Goal: Answer question/provide support: Share knowledge or assist other users

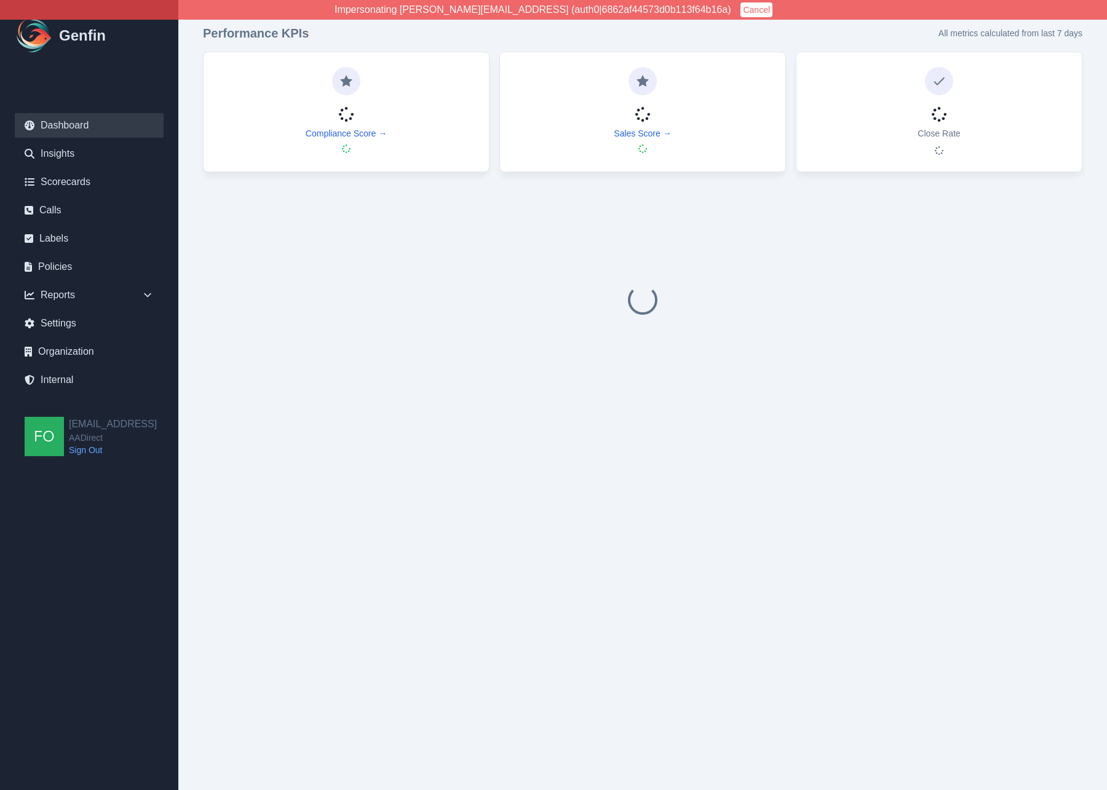
click at [53, 210] on link "Calls" at bounding box center [89, 210] width 149 height 25
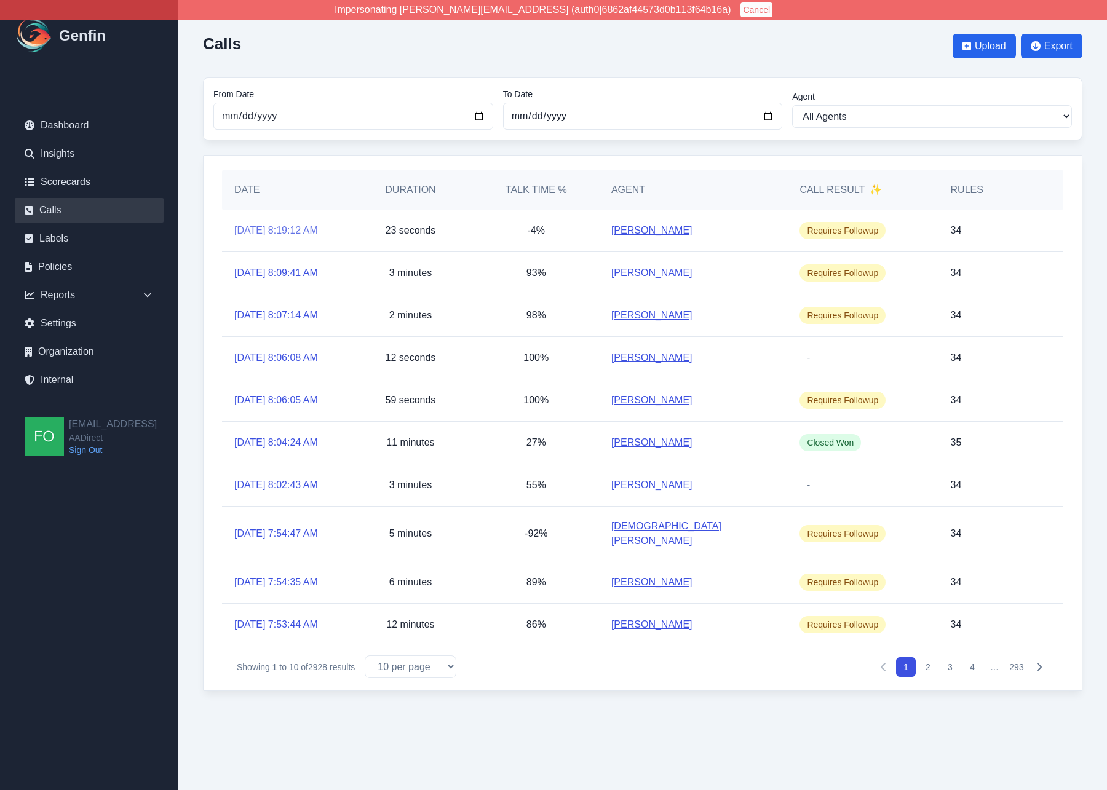
click at [304, 228] on link "9/18/2025, 8:19:12 AM" at bounding box center [276, 230] width 84 height 15
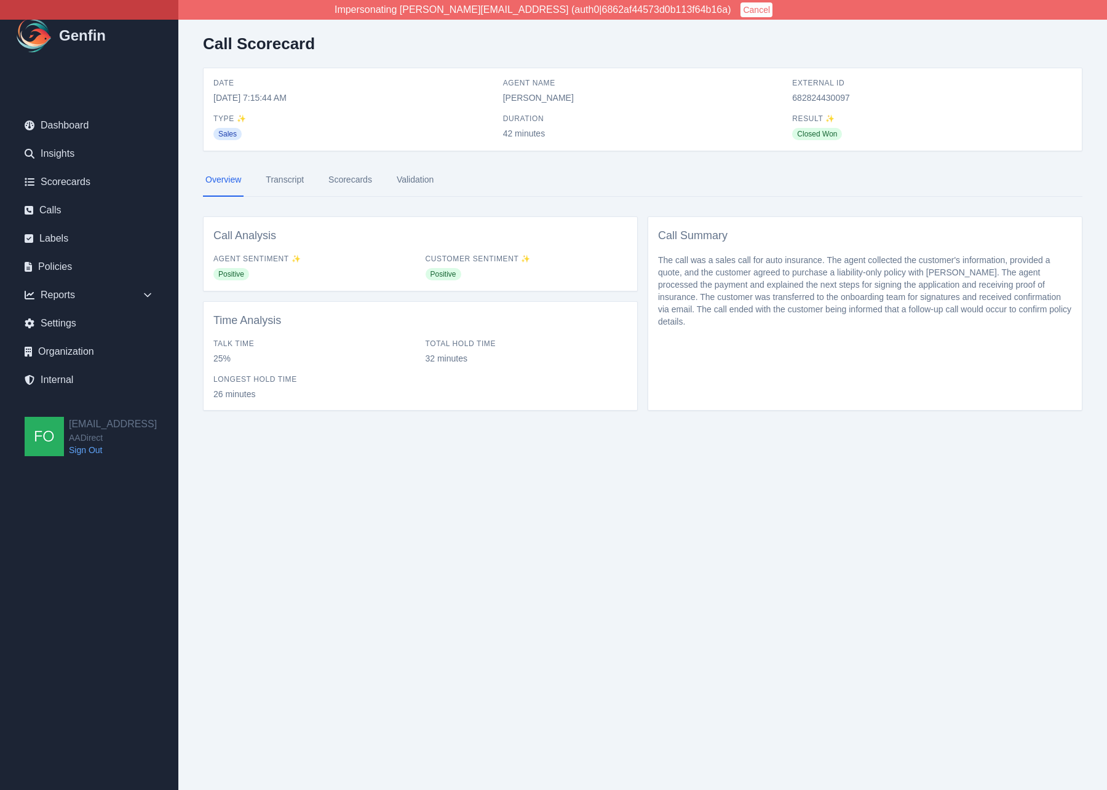
click at [423, 182] on link "Validation" at bounding box center [415, 180] width 42 height 33
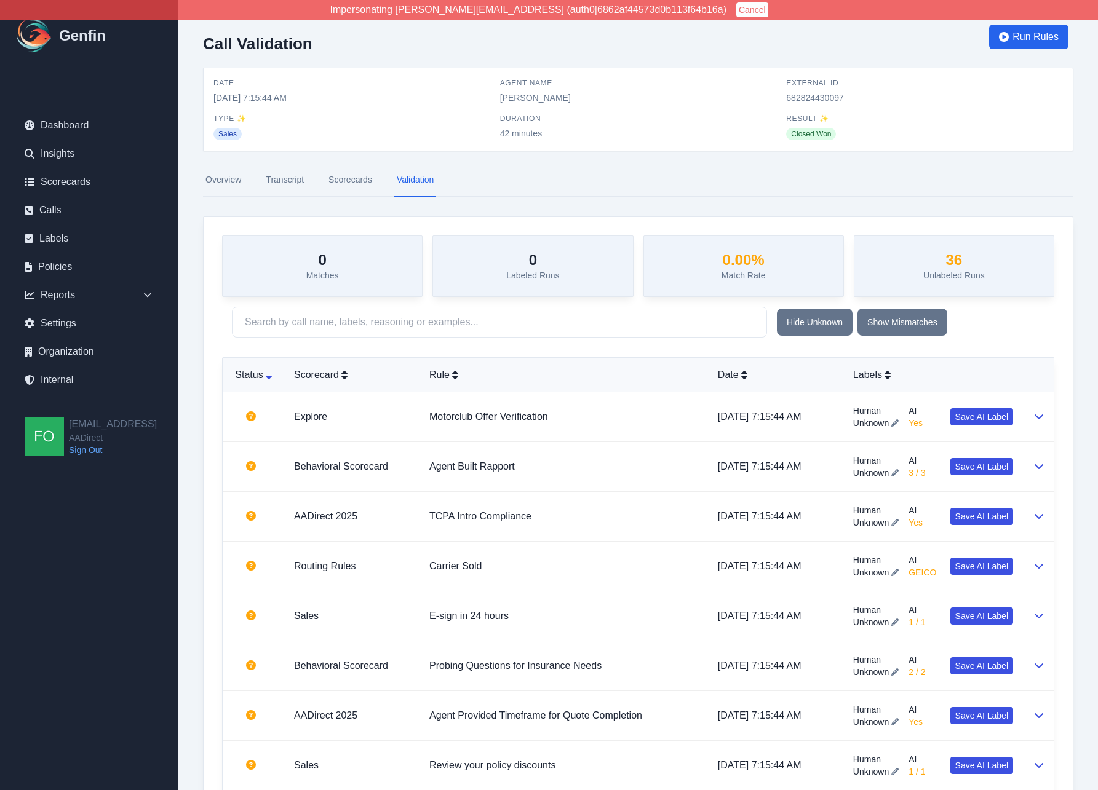
click at [345, 178] on link "Scorecards" at bounding box center [350, 180] width 49 height 33
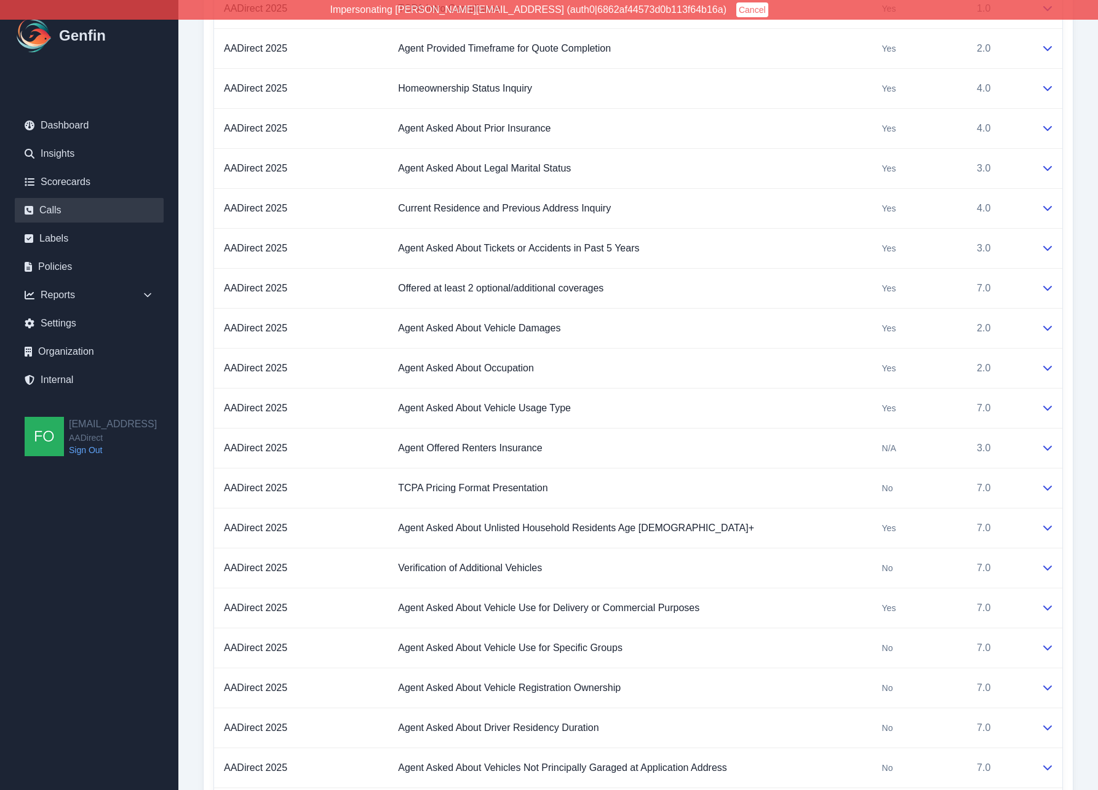
scroll to position [1545, 0]
click at [960, 488] on td "No" at bounding box center [919, 488] width 95 height 40
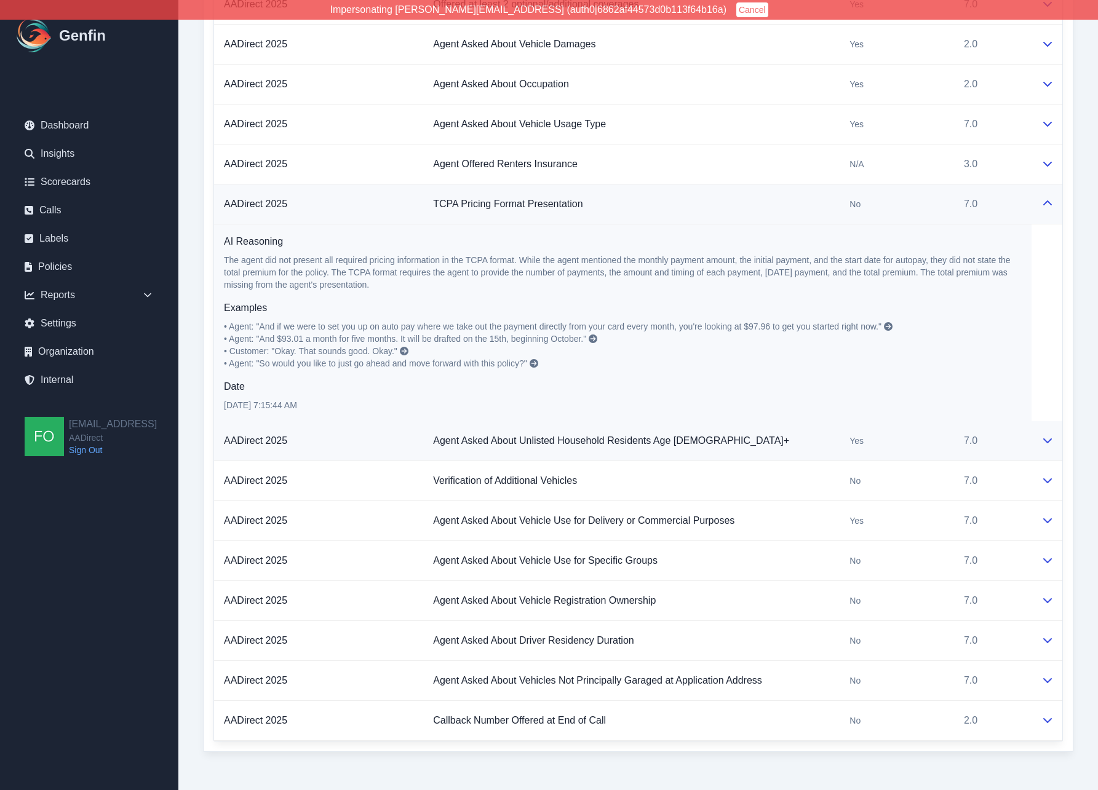
scroll to position [1835, 0]
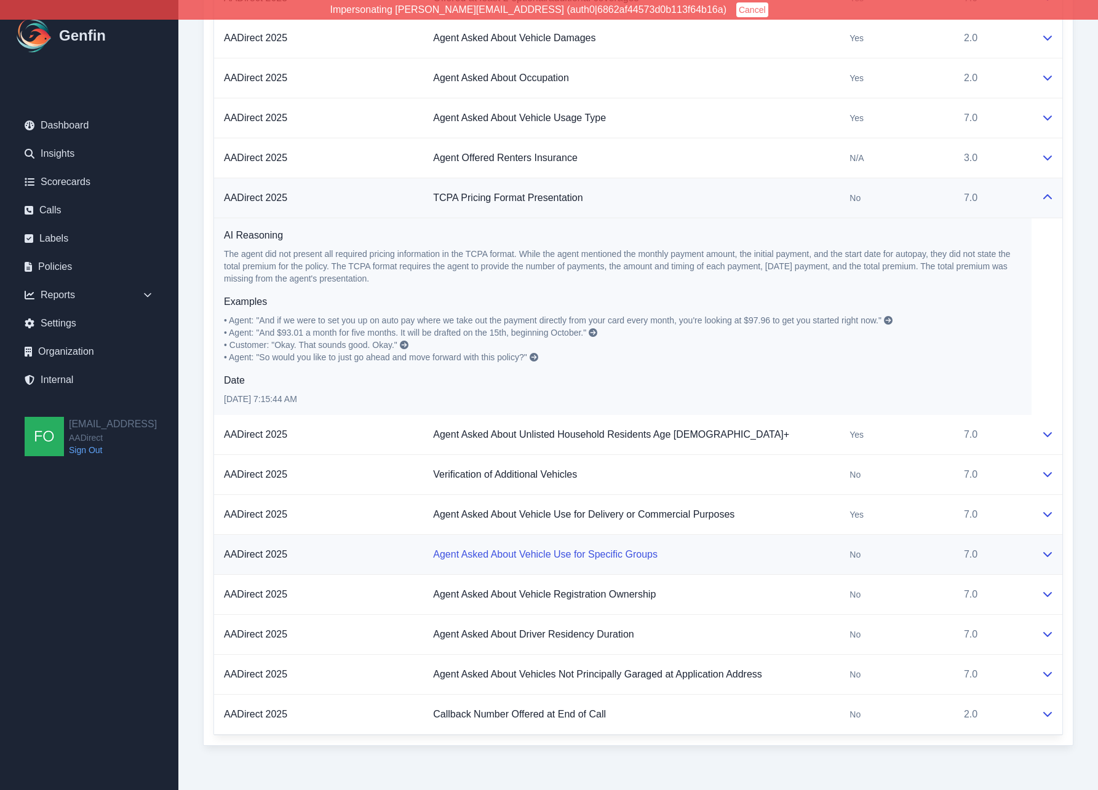
click at [506, 557] on link "Agent Asked About Vehicle Use for Specific Groups" at bounding box center [545, 554] width 225 height 10
click at [1049, 551] on icon at bounding box center [1048, 554] width 10 height 10
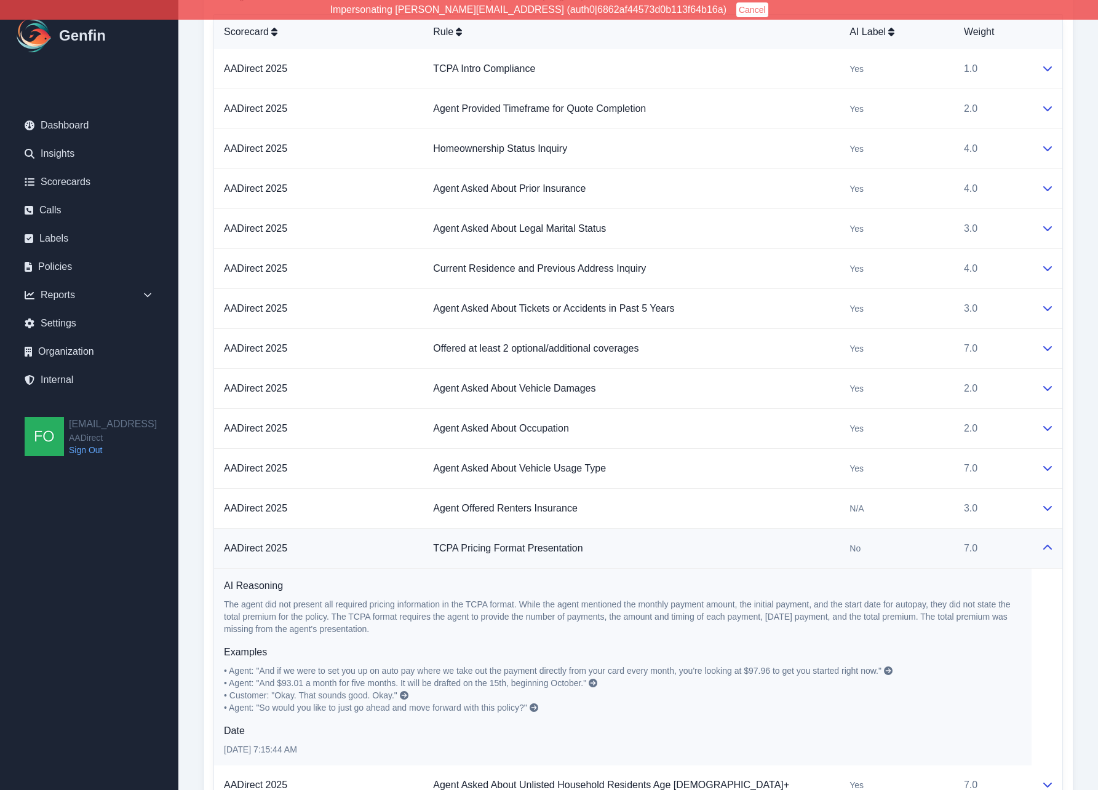
scroll to position [1489, 0]
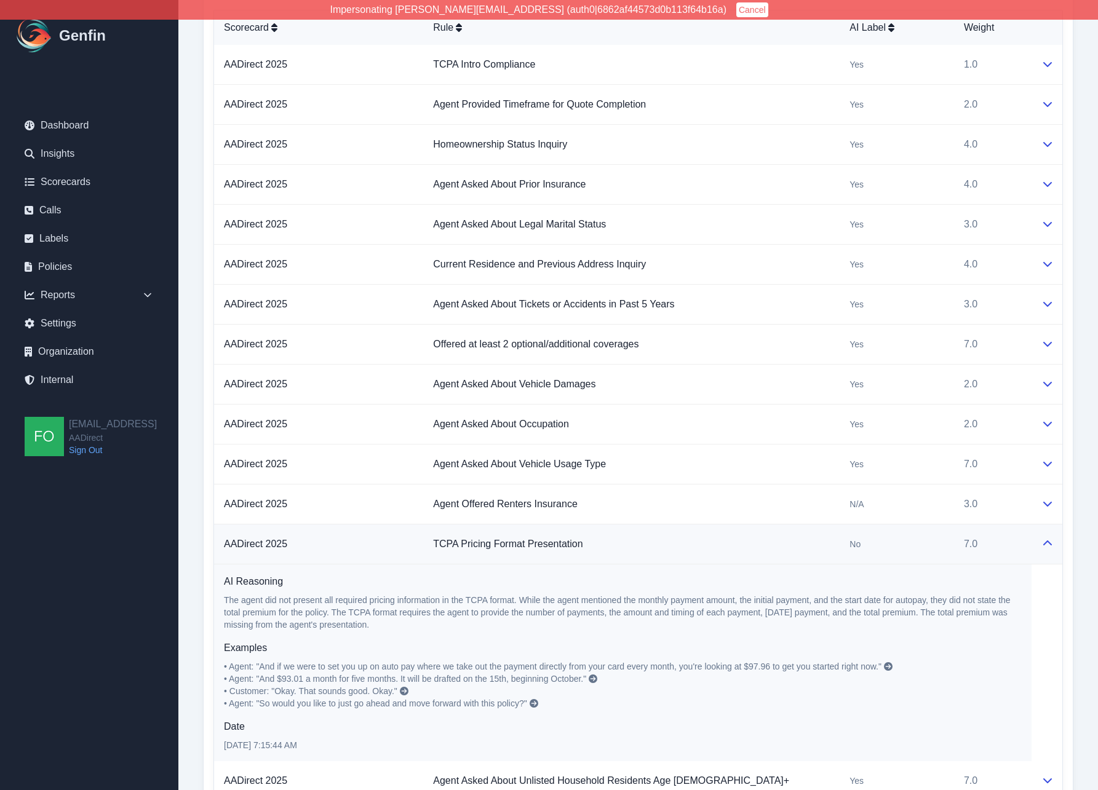
click at [1051, 546] on icon at bounding box center [1048, 544] width 10 height 10
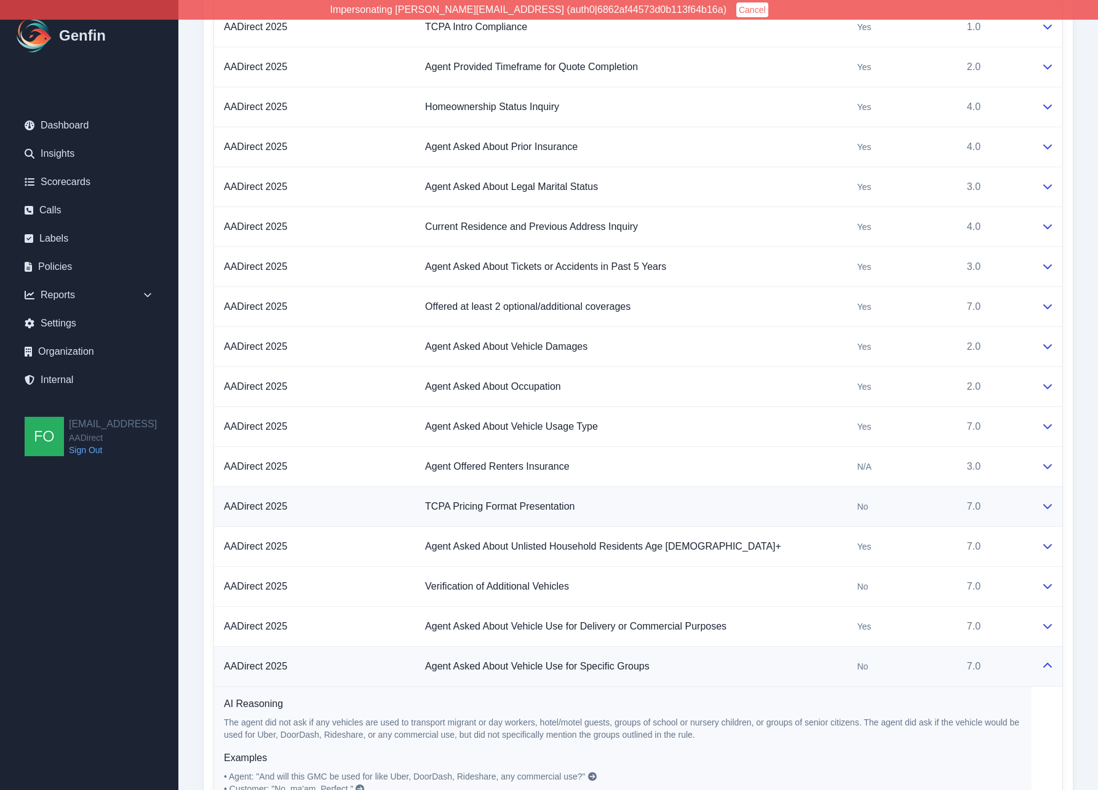
scroll to position [1536, 0]
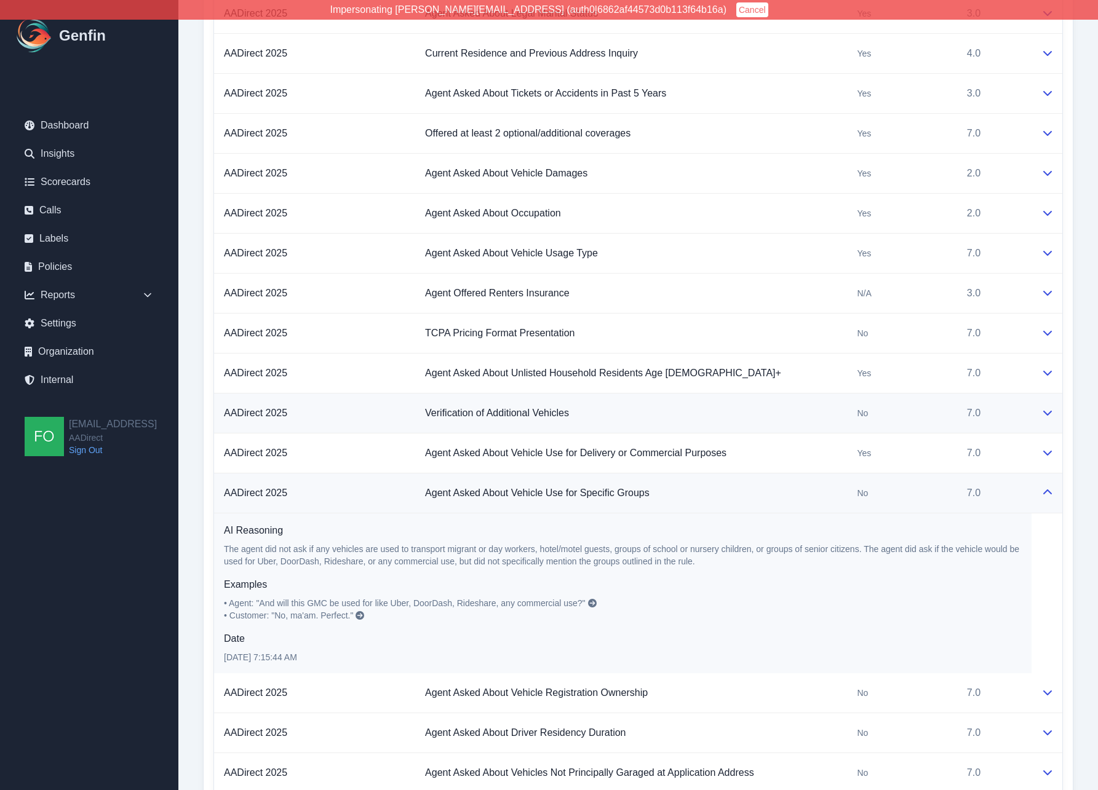
click at [1053, 490] on td at bounding box center [1047, 494] width 31 height 40
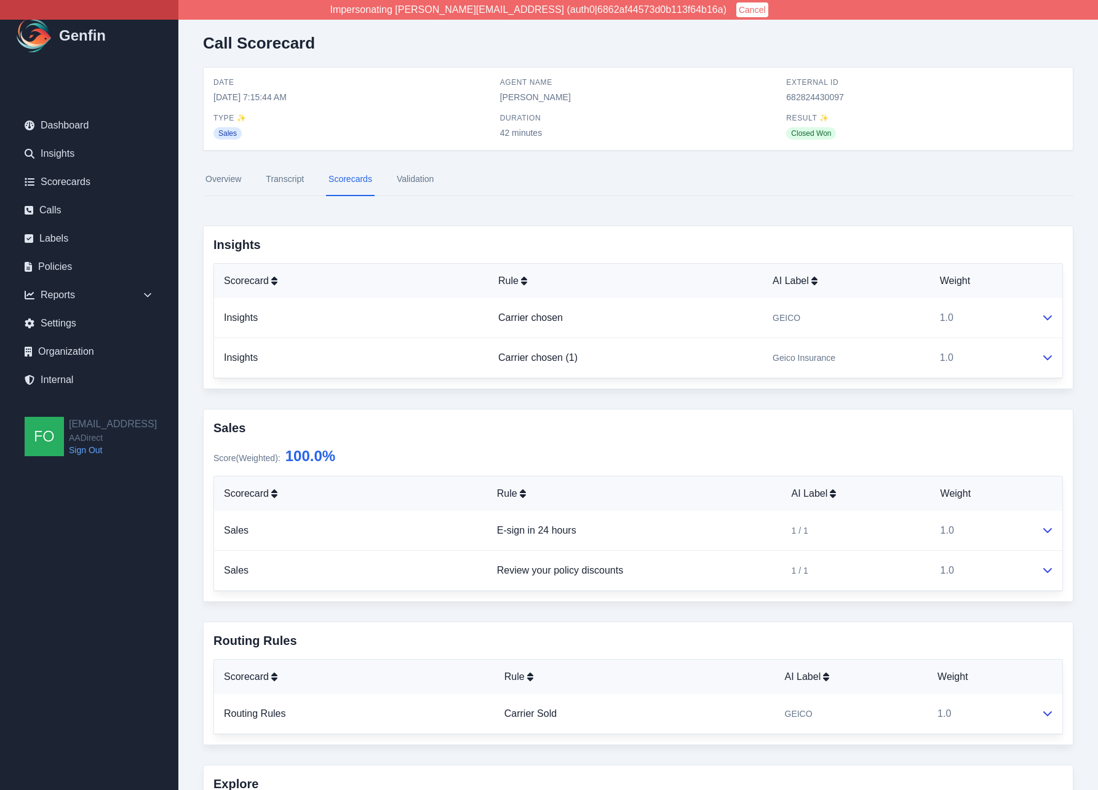
scroll to position [0, 0]
drag, startPoint x: 848, startPoint y: 95, endPoint x: 787, endPoint y: 86, distance: 61.7
click at [787, 86] on div "External ID 682824430097" at bounding box center [924, 91] width 277 height 26
copy div "External ID 682824430097"
drag, startPoint x: 728, startPoint y: 197, endPoint x: 696, endPoint y: 203, distance: 32.5
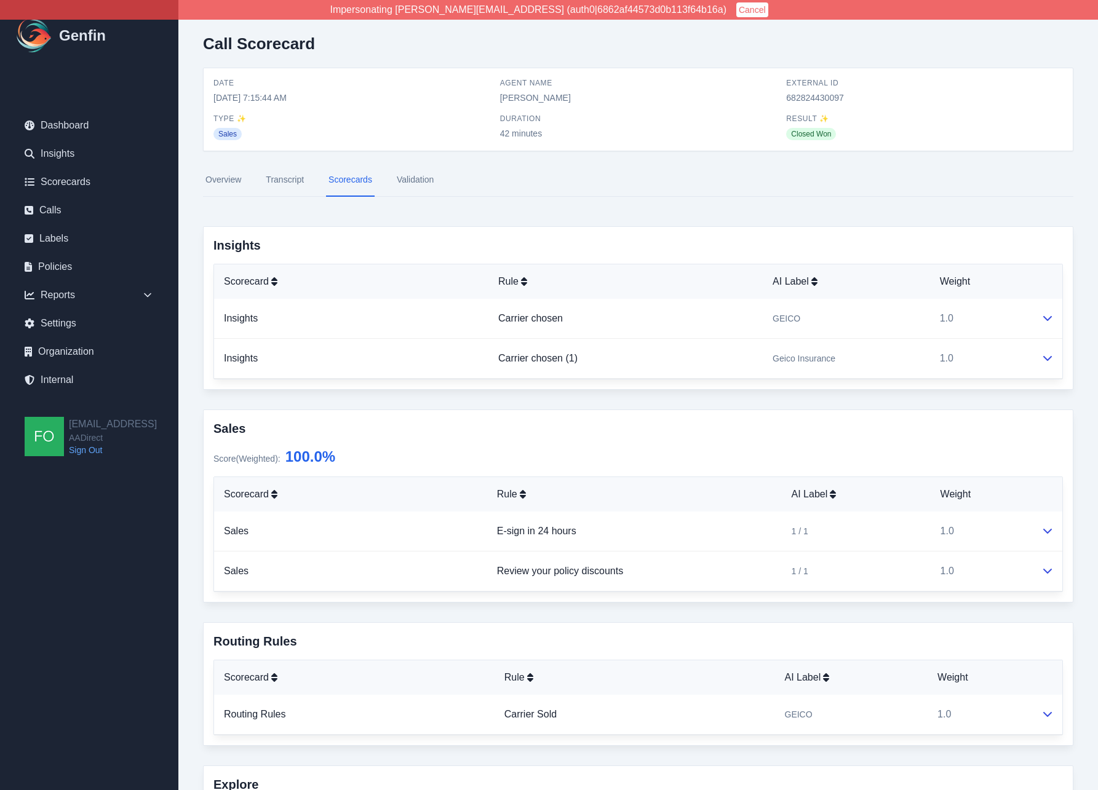
click at [399, 180] on link "Validation" at bounding box center [415, 180] width 42 height 33
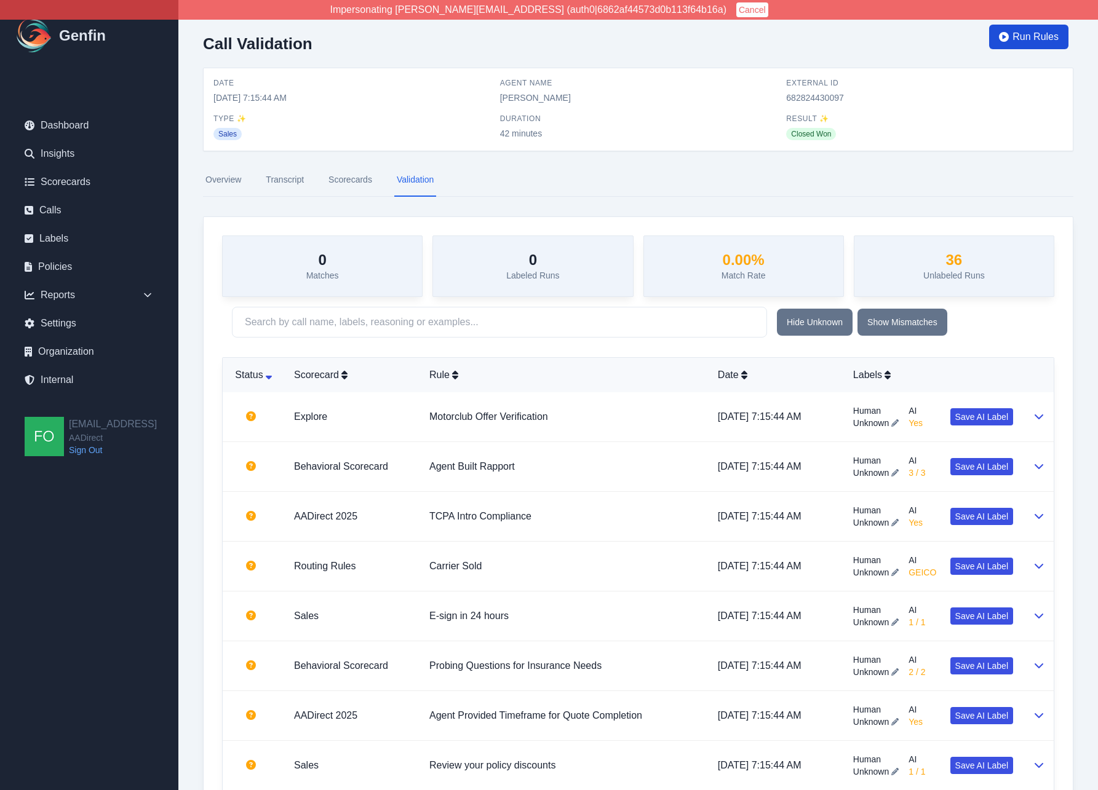
click at [1027, 38] on span "Run Rules" at bounding box center [1036, 37] width 46 height 15
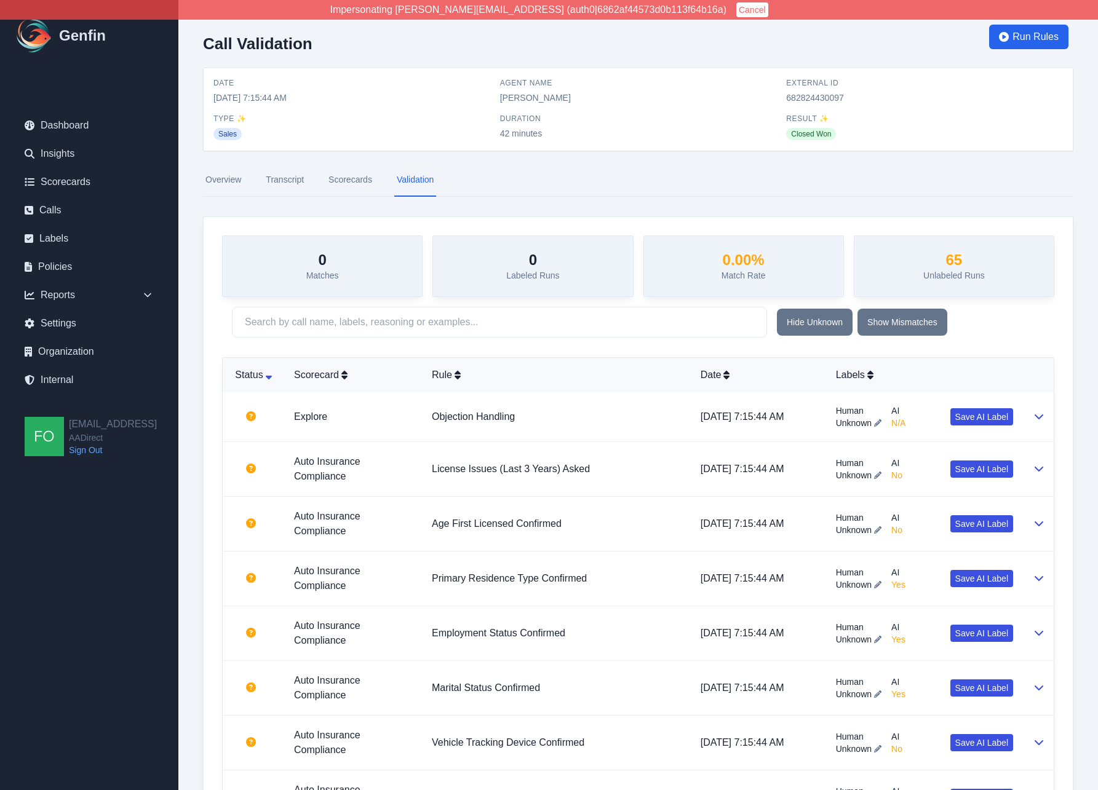
click at [349, 178] on link "Scorecards" at bounding box center [350, 180] width 49 height 33
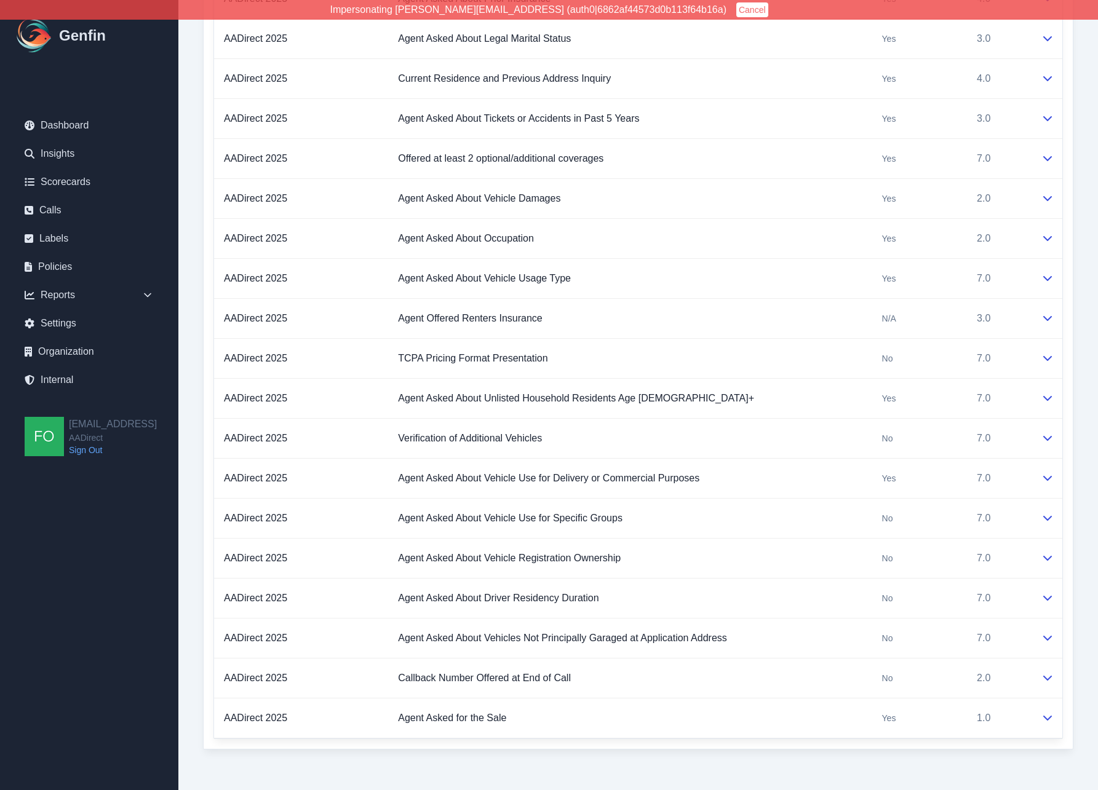
scroll to position [2920, 0]
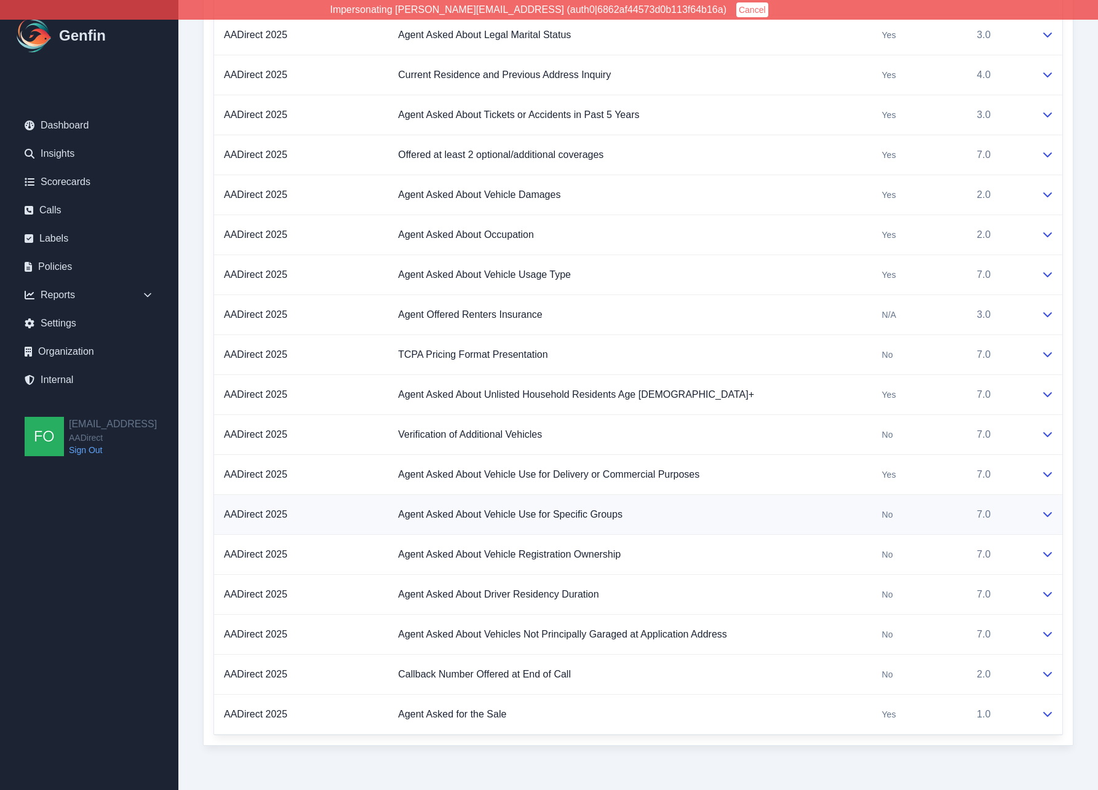
click at [776, 518] on td "Agent Asked About Vehicle Use for Specific Groups" at bounding box center [629, 515] width 483 height 40
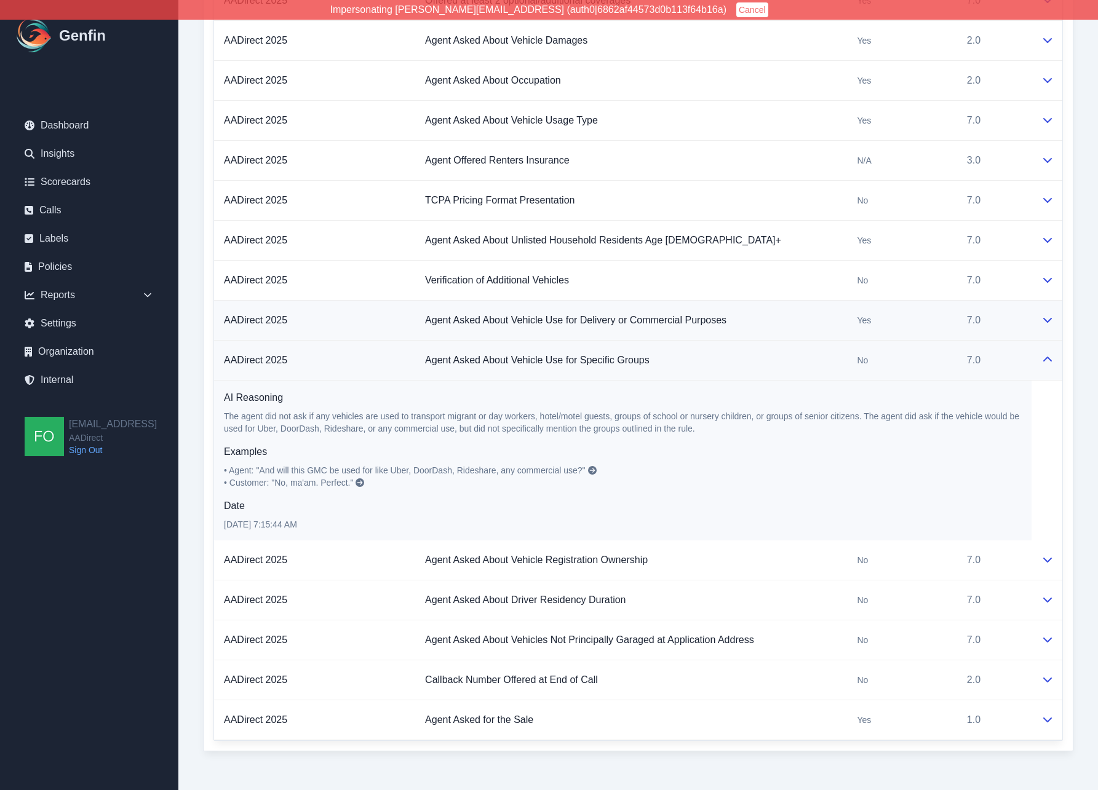
scroll to position [3080, 0]
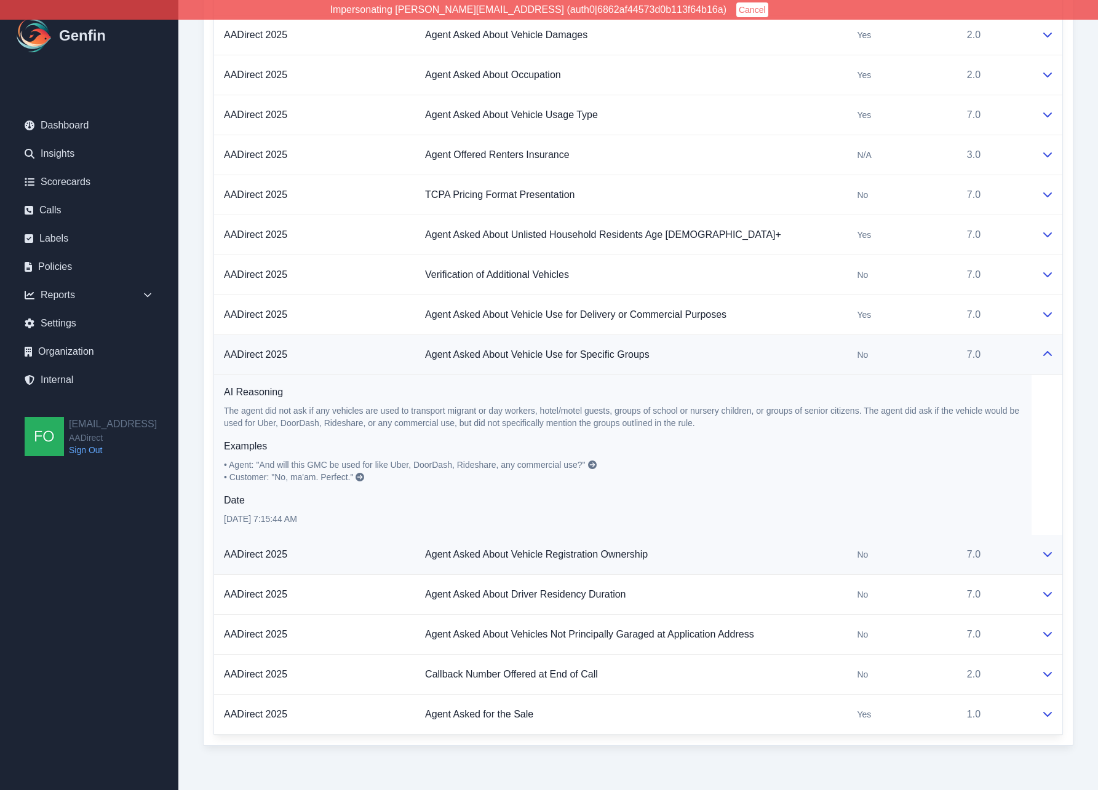
click at [749, 559] on td "Agent Asked About Vehicle Registration Ownership" at bounding box center [631, 555] width 432 height 40
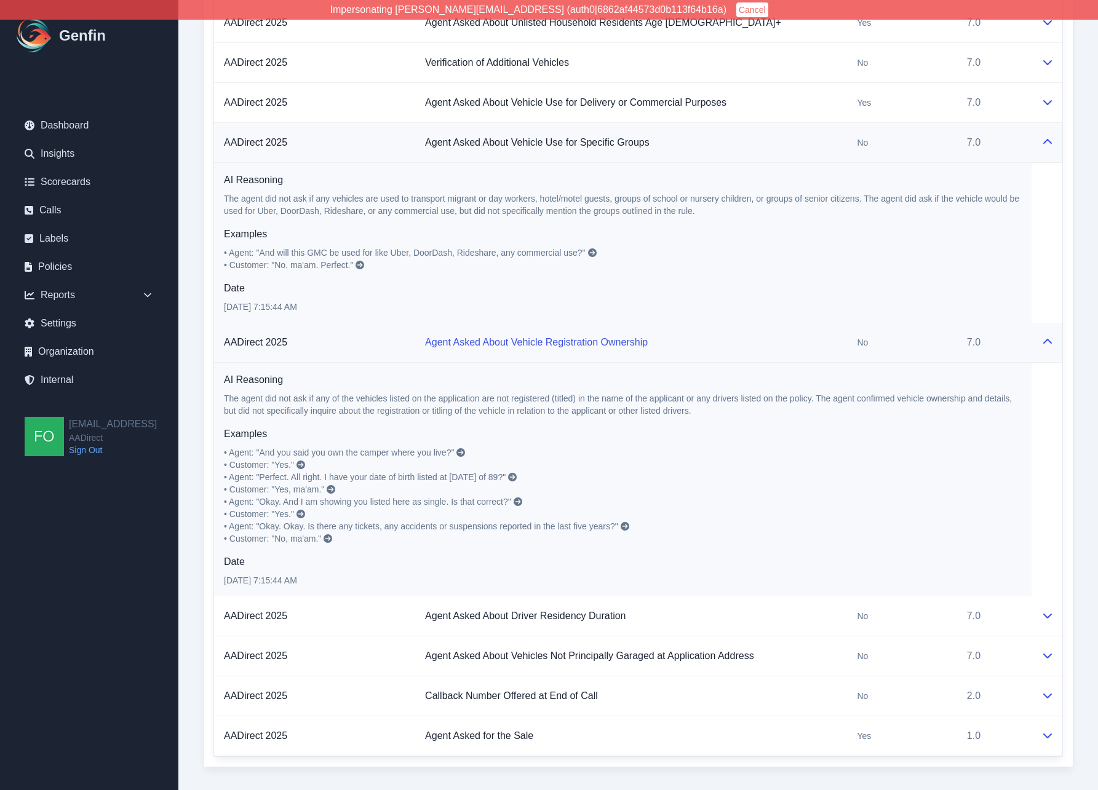
scroll to position [3275, 0]
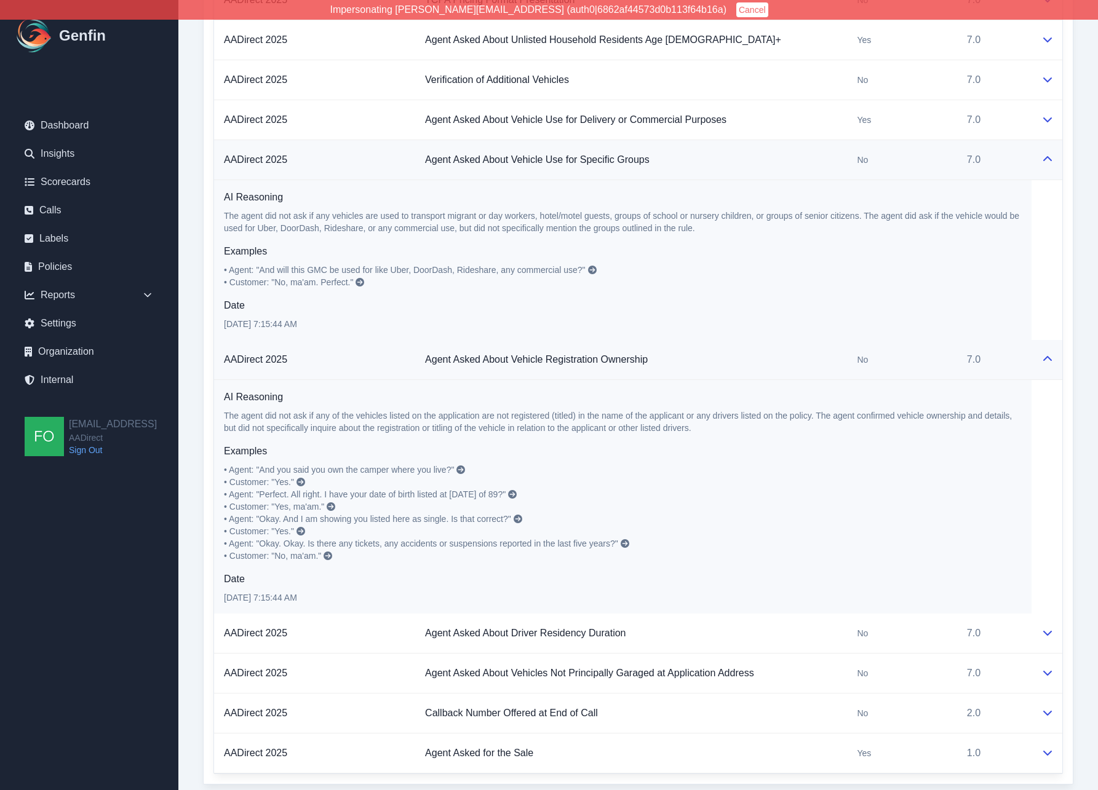
click at [1049, 359] on icon at bounding box center [1048, 359] width 10 height 10
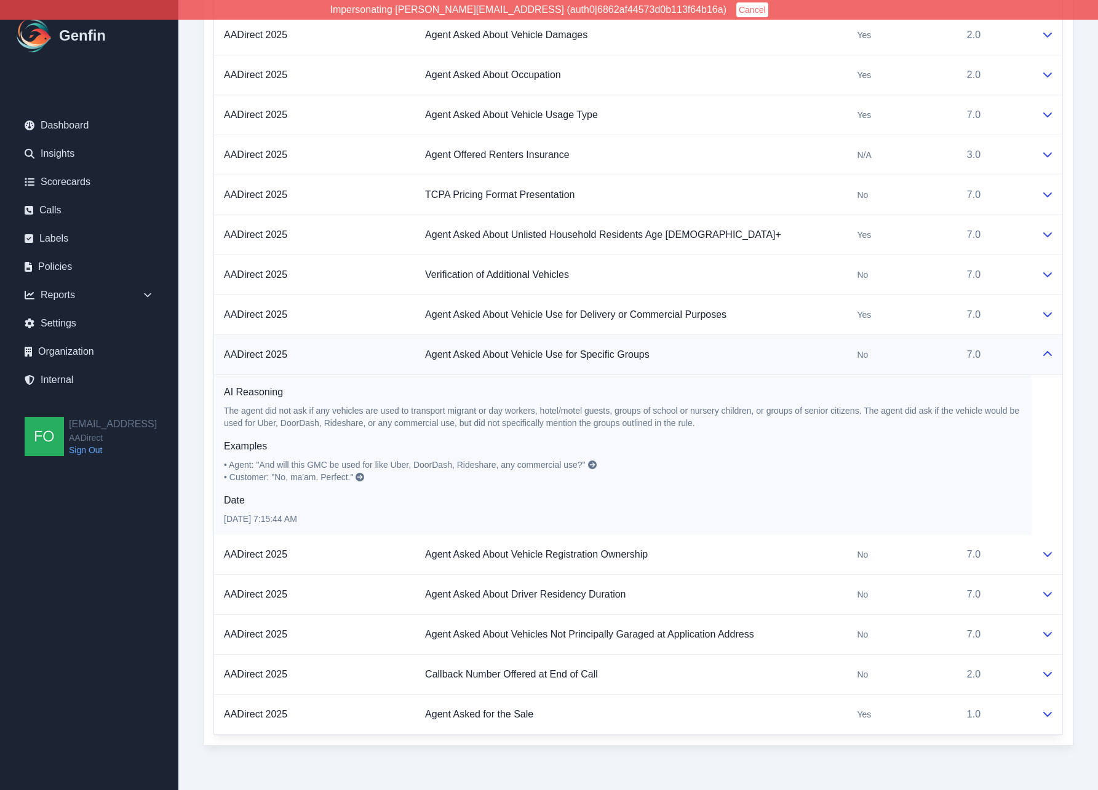
click at [1047, 359] on button at bounding box center [1048, 355] width 10 height 15
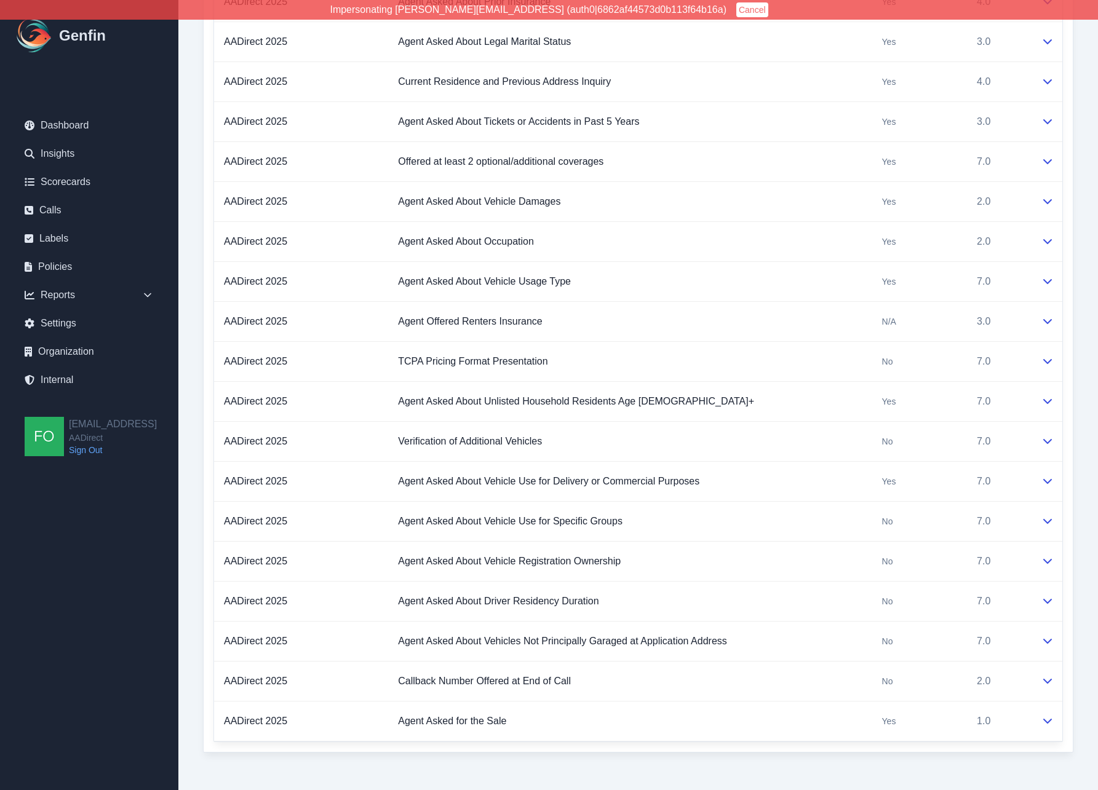
scroll to position [2920, 0]
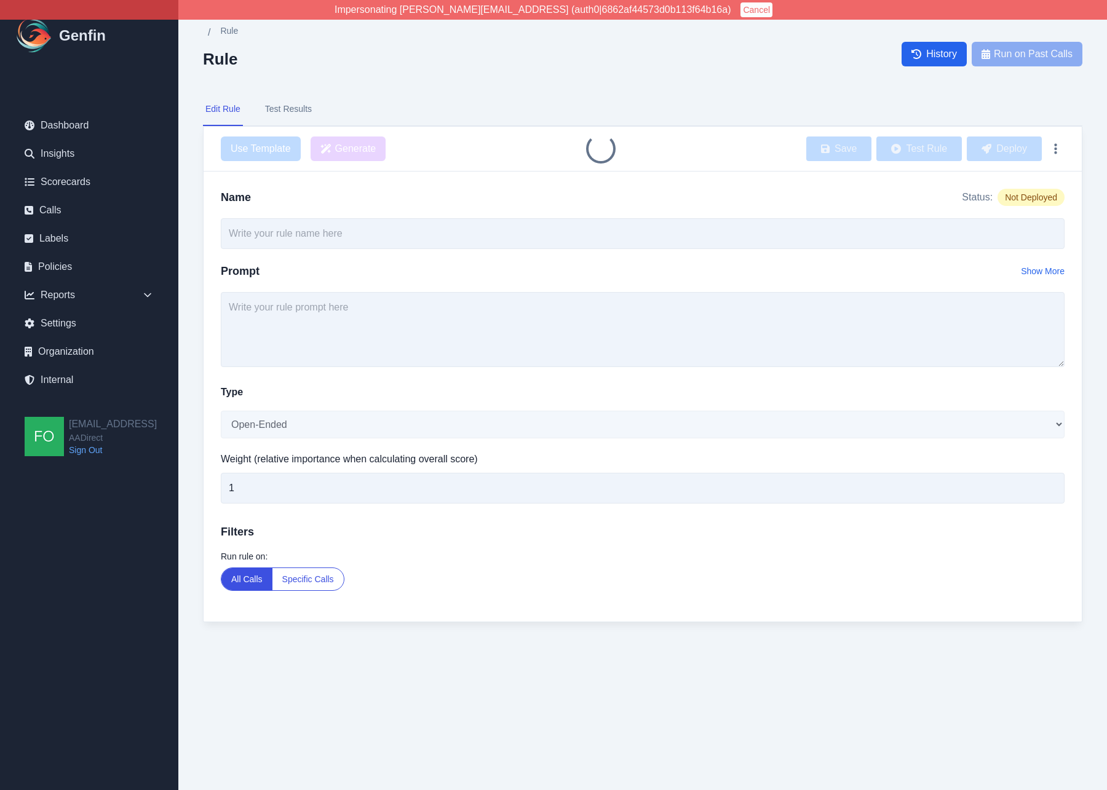
type input "Agent Asked About Vehicle Use for Specific Groups"
select select "Yes/No"
type input "7"
